Goal: Task Accomplishment & Management: Use online tool/utility

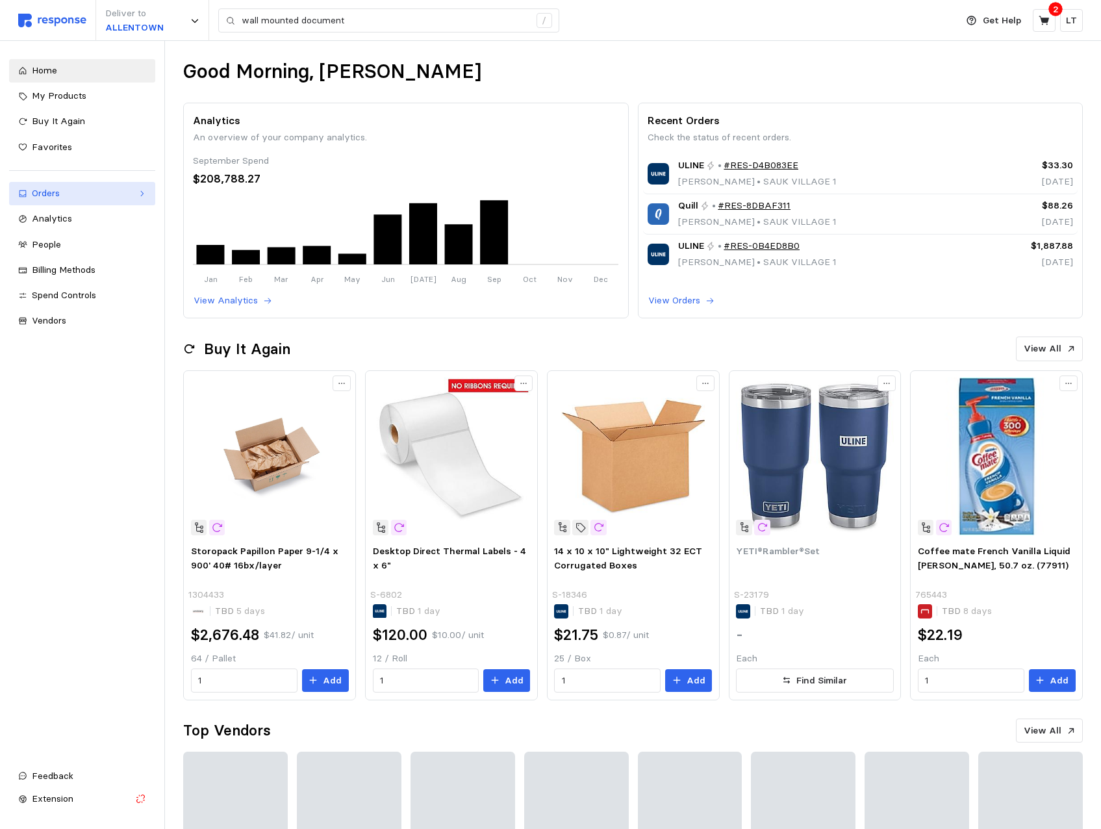
click at [45, 190] on div "Orders" at bounding box center [82, 193] width 101 height 14
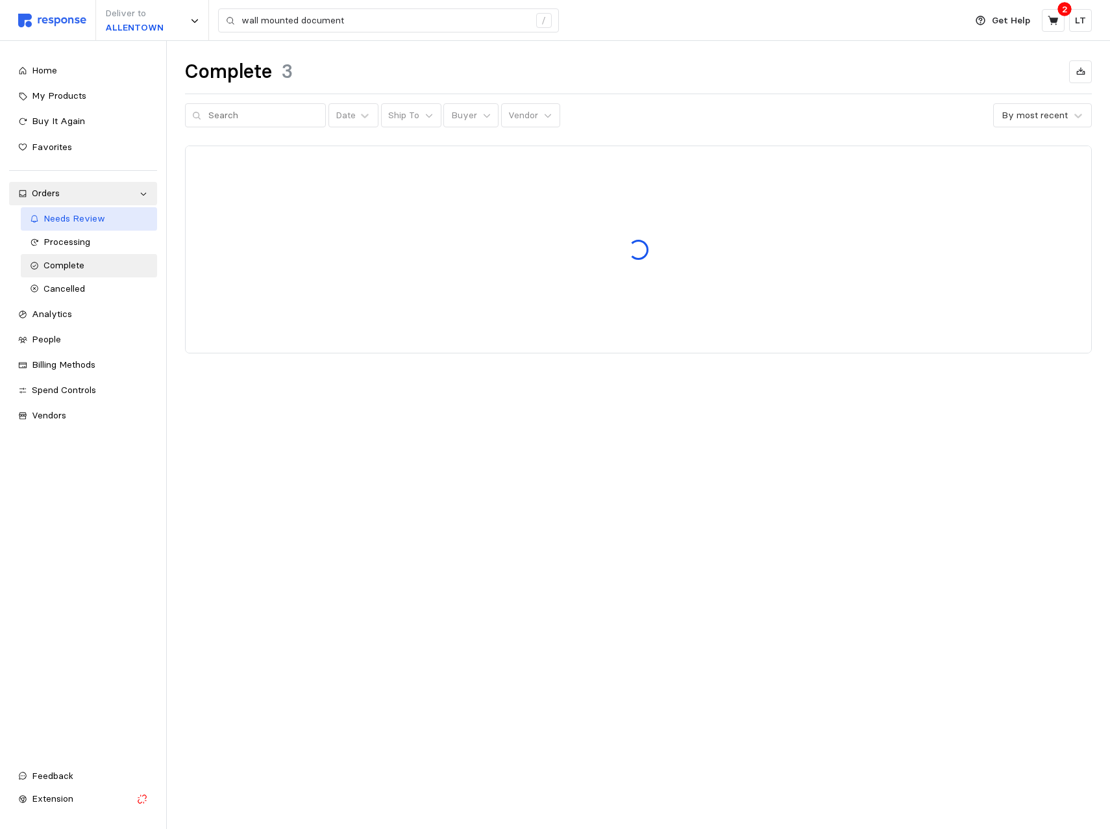
click at [73, 221] on span "Needs Review" at bounding box center [75, 218] width 62 height 12
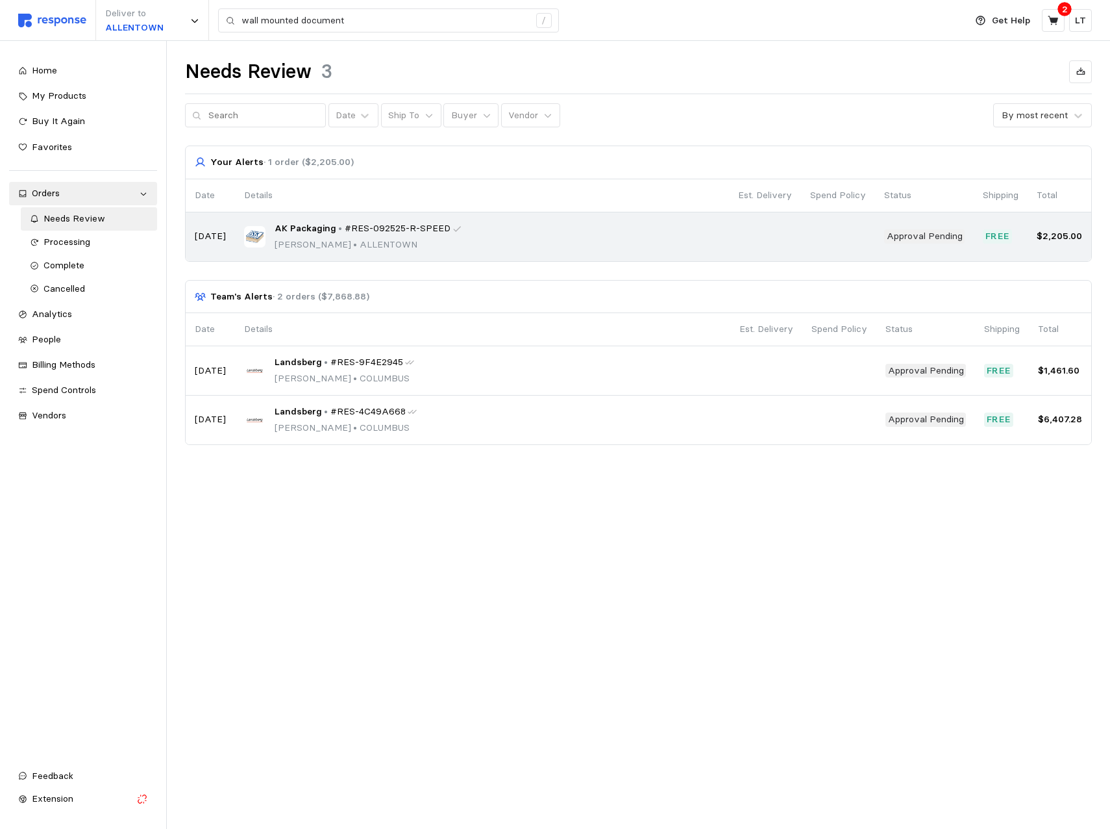
click at [679, 239] on div "AK Packaging • #RES-092525-R-SPEED [PERSON_NAME] • [GEOGRAPHIC_DATA]" at bounding box center [482, 236] width 477 height 31
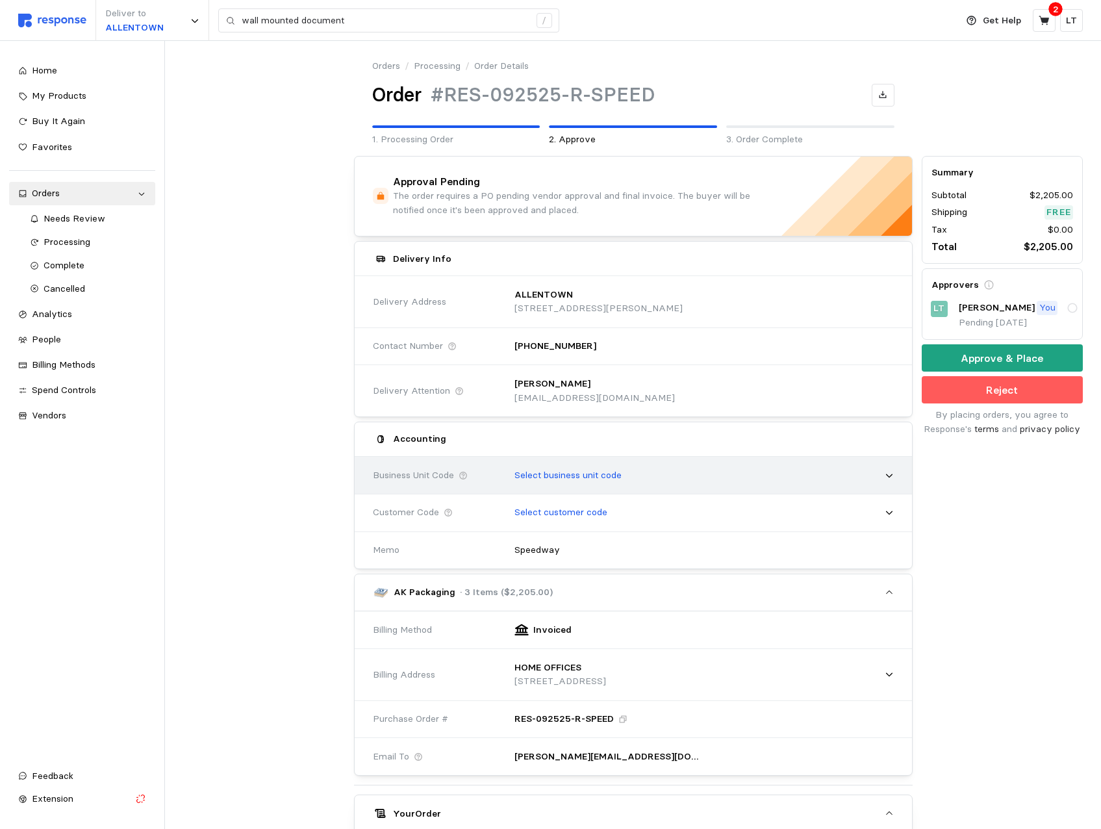
click at [813, 475] on div "Select business unit code" at bounding box center [699, 475] width 388 height 32
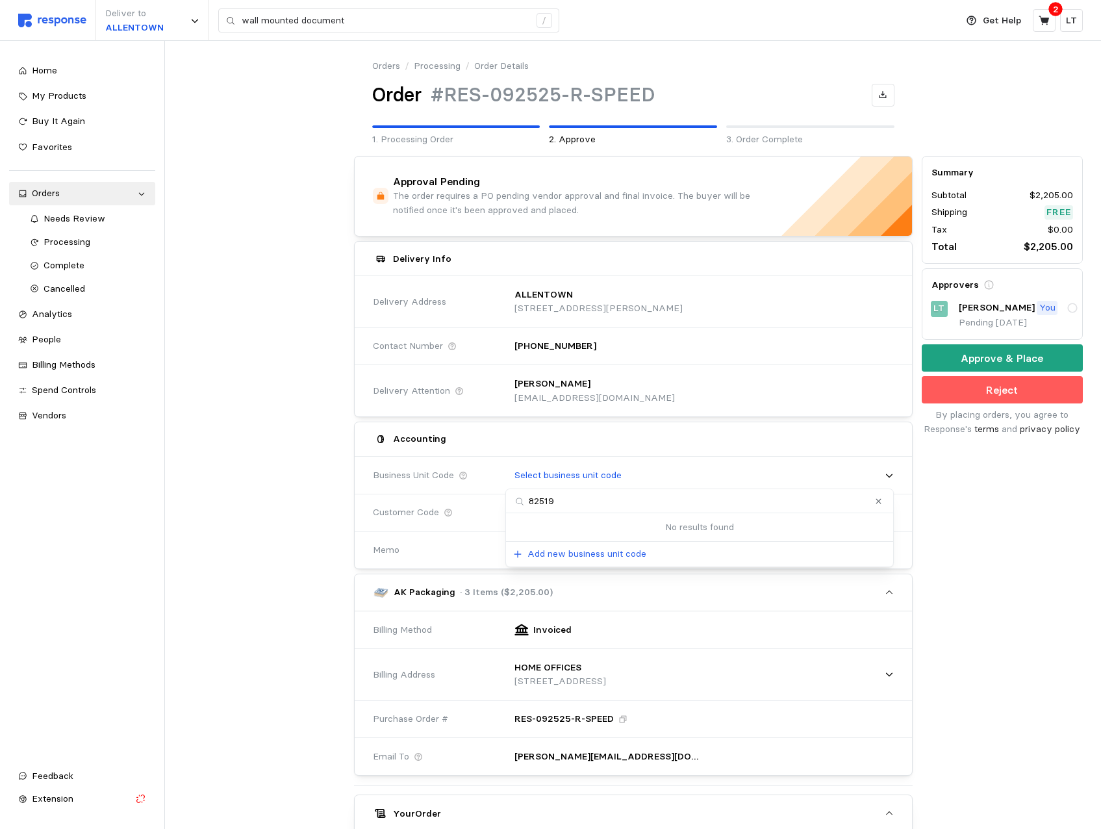
type input "82519"
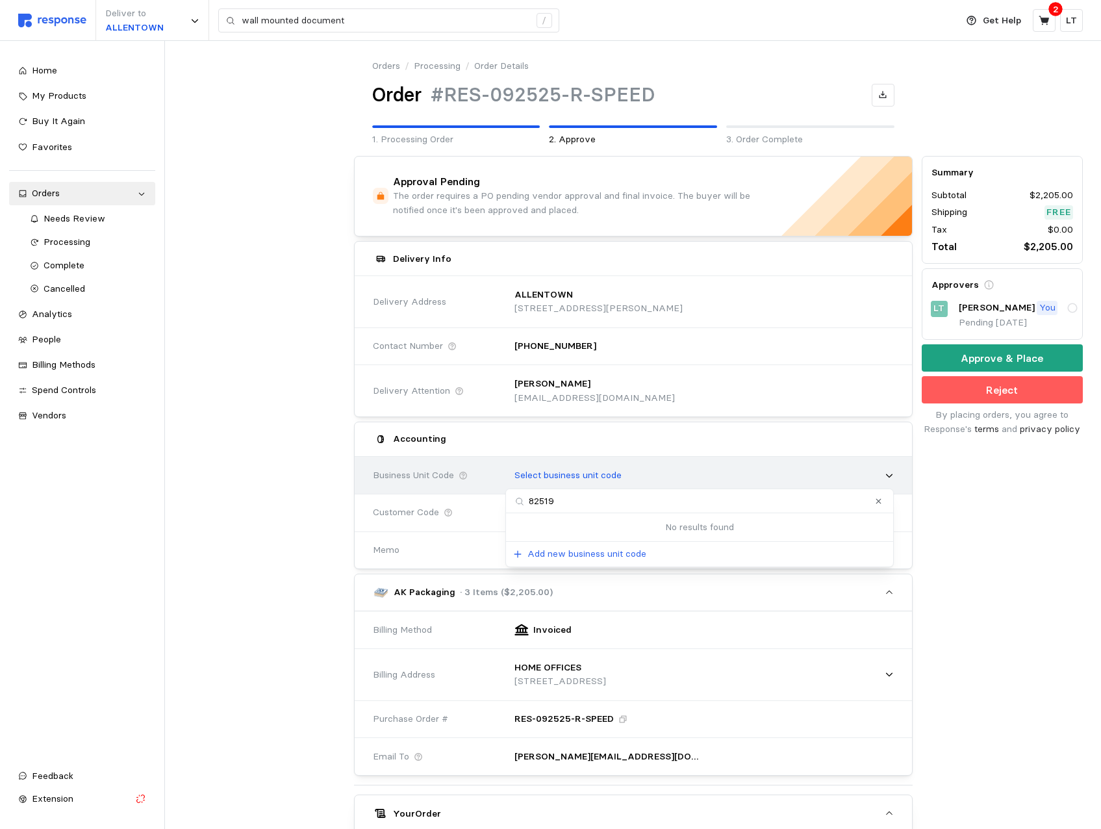
click at [617, 468] on p "Select business unit code" at bounding box center [567, 475] width 107 height 14
click at [621, 471] on p "Select business unit code" at bounding box center [567, 475] width 107 height 14
drag, startPoint x: 621, startPoint y: 471, endPoint x: 795, endPoint y: 467, distance: 174.7
click at [777, 465] on div "Select business unit code" at bounding box center [699, 475] width 388 height 32
click at [893, 475] on div "Select business unit code" at bounding box center [699, 476] width 397 height 42
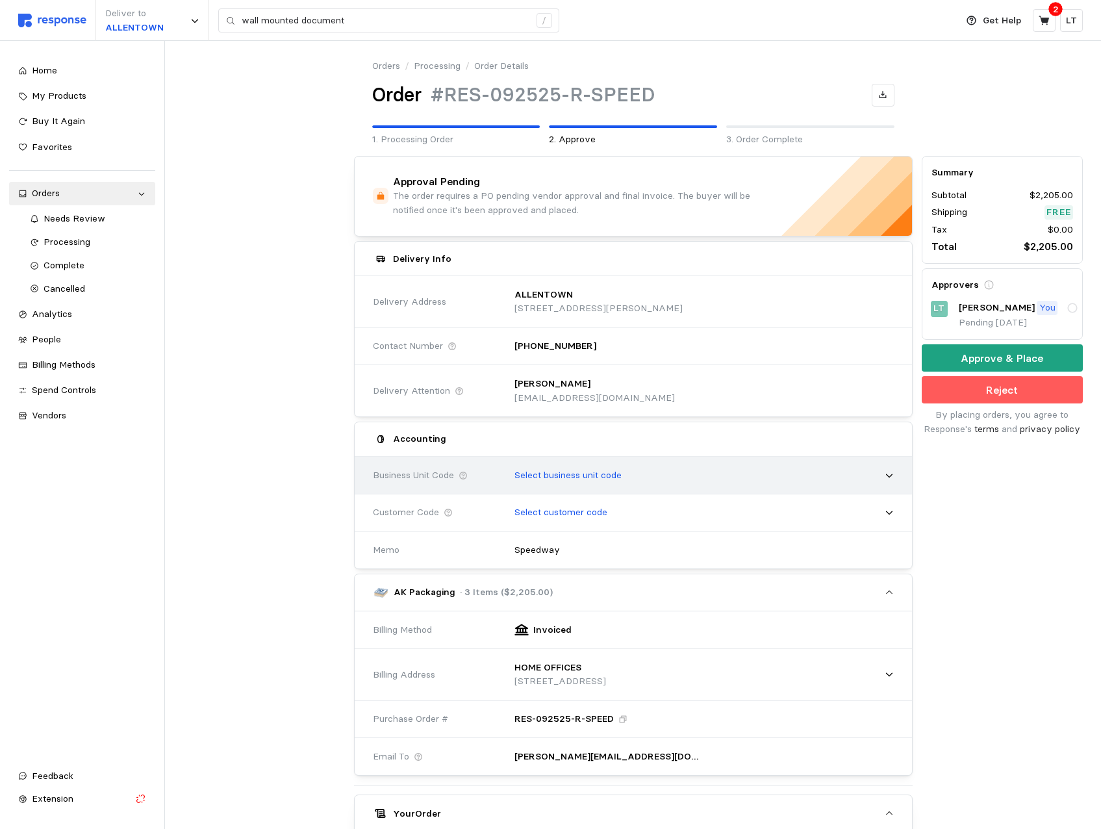
click at [887, 474] on icon at bounding box center [888, 475] width 9 height 9
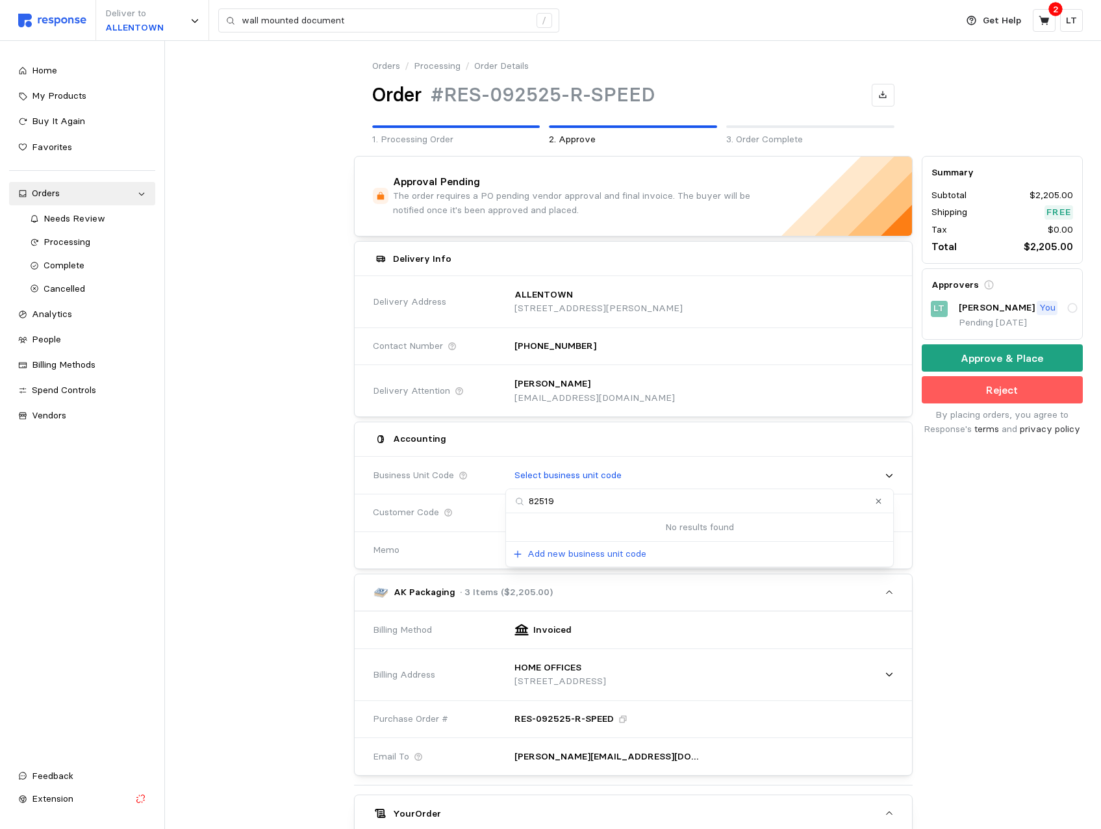
click at [540, 555] on p "Add new business unit code" at bounding box center [586, 554] width 119 height 14
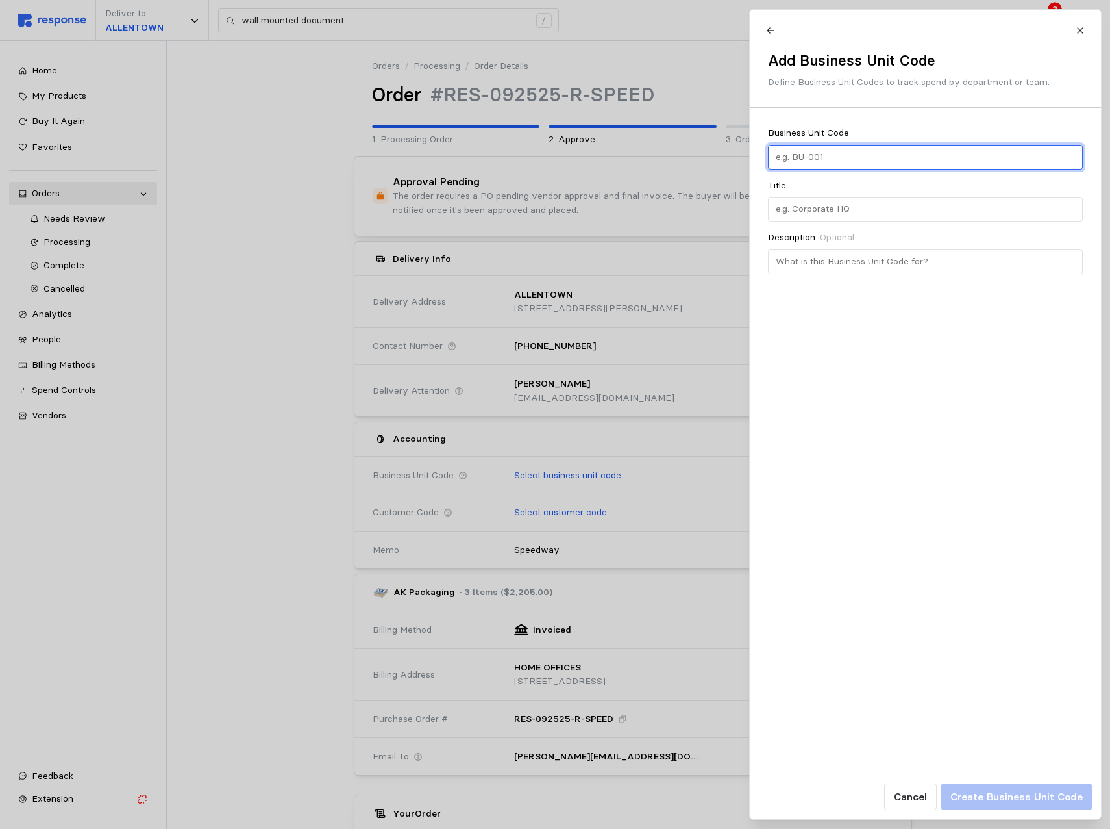
click at [807, 154] on input "text" at bounding box center [925, 156] width 300 height 23
type input "82519"
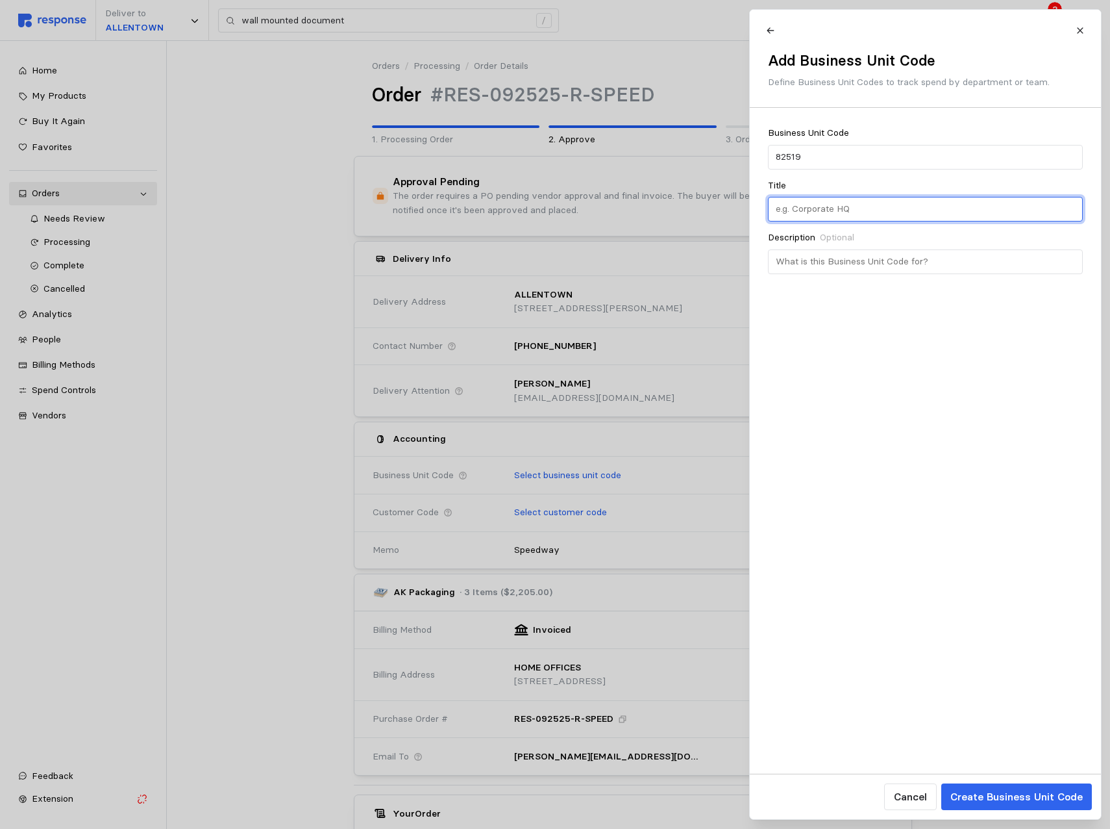
click at [904, 204] on input "text" at bounding box center [925, 208] width 300 height 23
type input "Allentown MLS/Chemical"
click at [954, 363] on div "Business Unit Code 82519 Title Allentown MLS/Chemical Description Optional" at bounding box center [925, 440] width 351 height 665
click at [906, 796] on p "Cancel" at bounding box center [909, 796] width 33 height 16
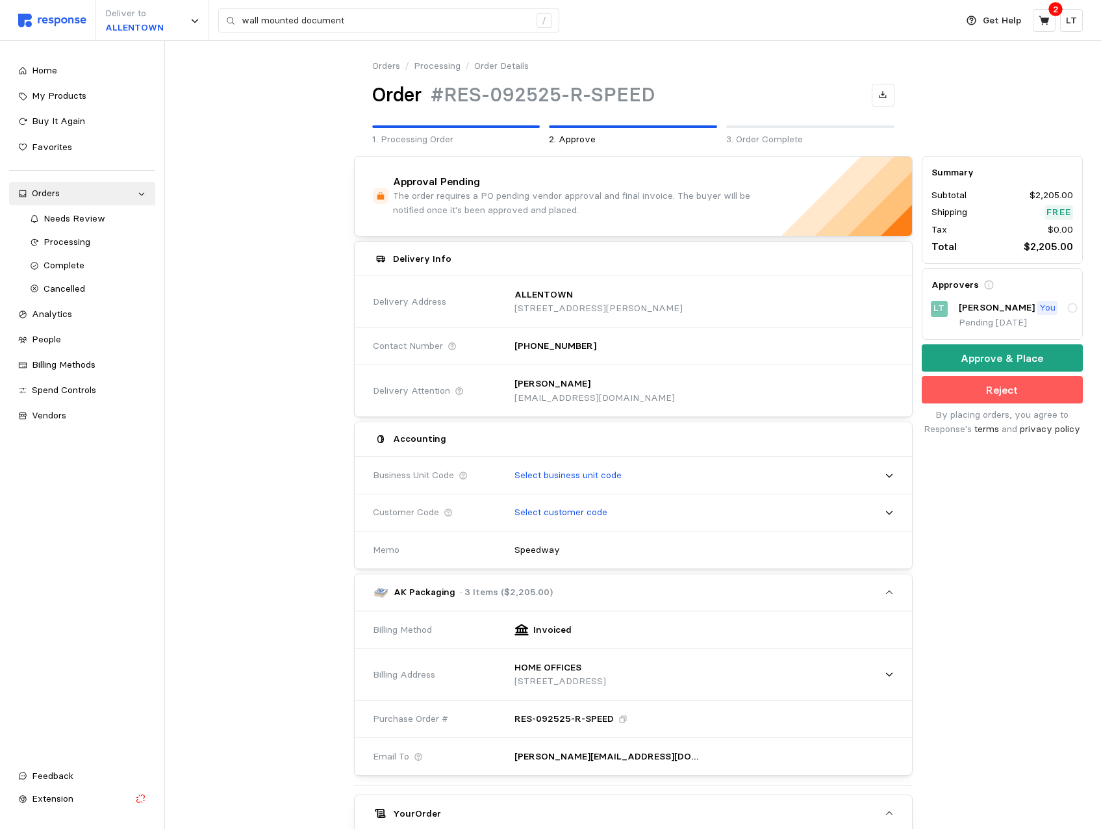
click at [1062, 559] on div "Summary Subtotal $2,205.00 Shipping Free Tax $0.00 Total $2,205.00 Approvers LT…" at bounding box center [1002, 668] width 170 height 1035
click at [48, 63] on link "Home" at bounding box center [82, 70] width 146 height 23
